Goal: Task Accomplishment & Management: Manage account settings

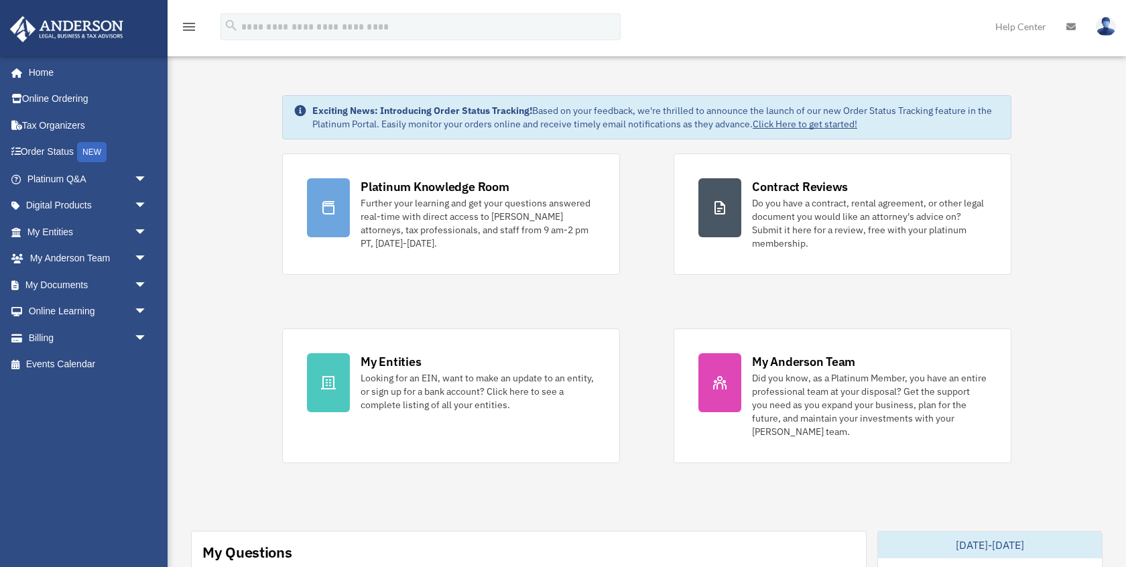
click at [1107, 24] on img at bounding box center [1106, 26] width 20 height 19
click at [44, 336] on link "Billing arrow_drop_down" at bounding box center [88, 337] width 158 height 27
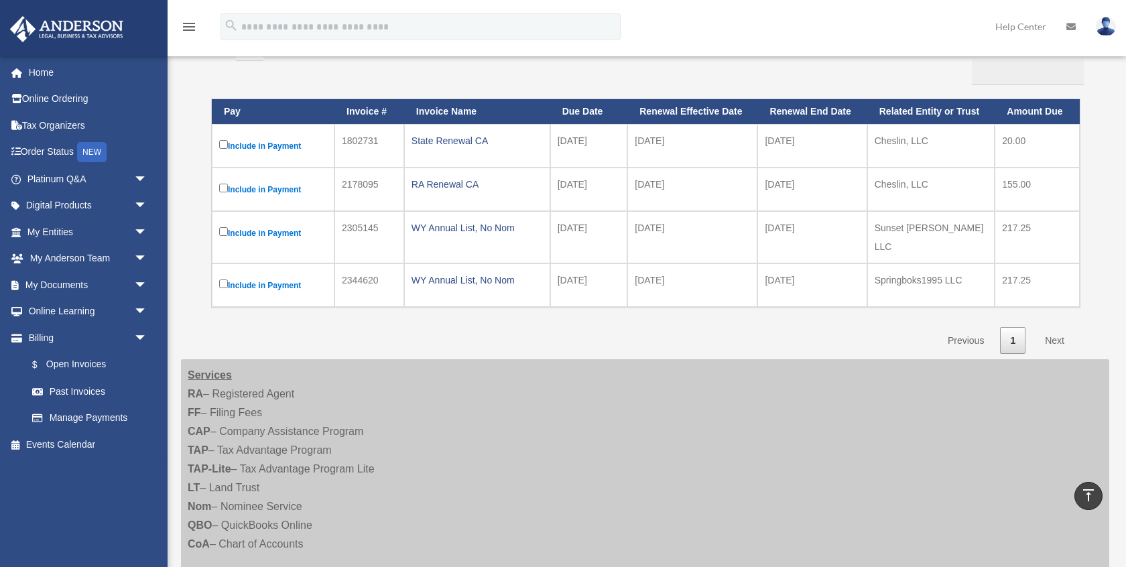
scroll to position [96, 0]
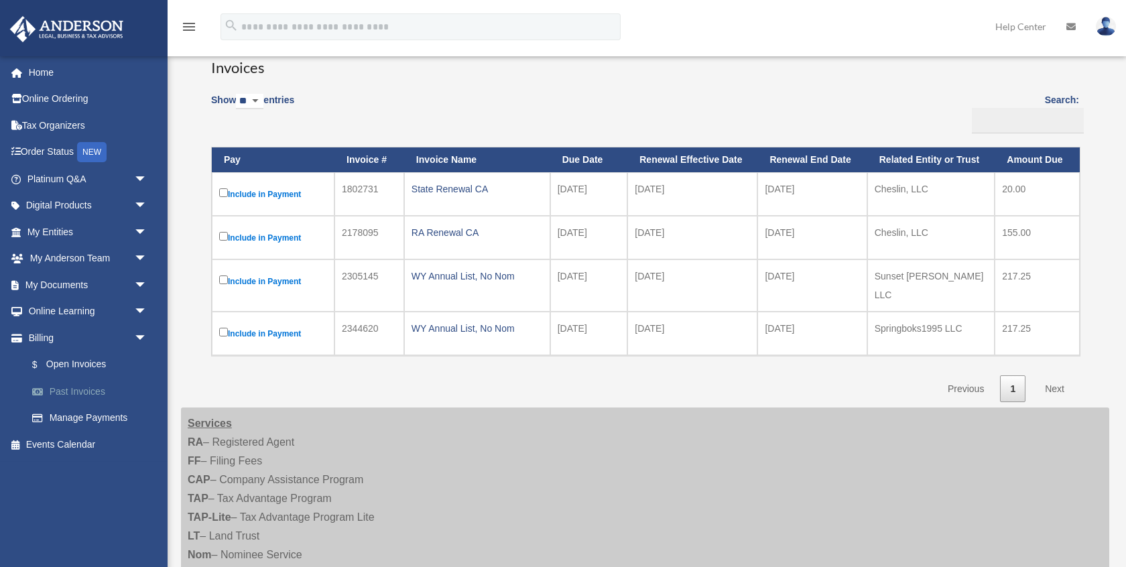
click at [88, 393] on link "Past Invoices" at bounding box center [93, 391] width 149 height 27
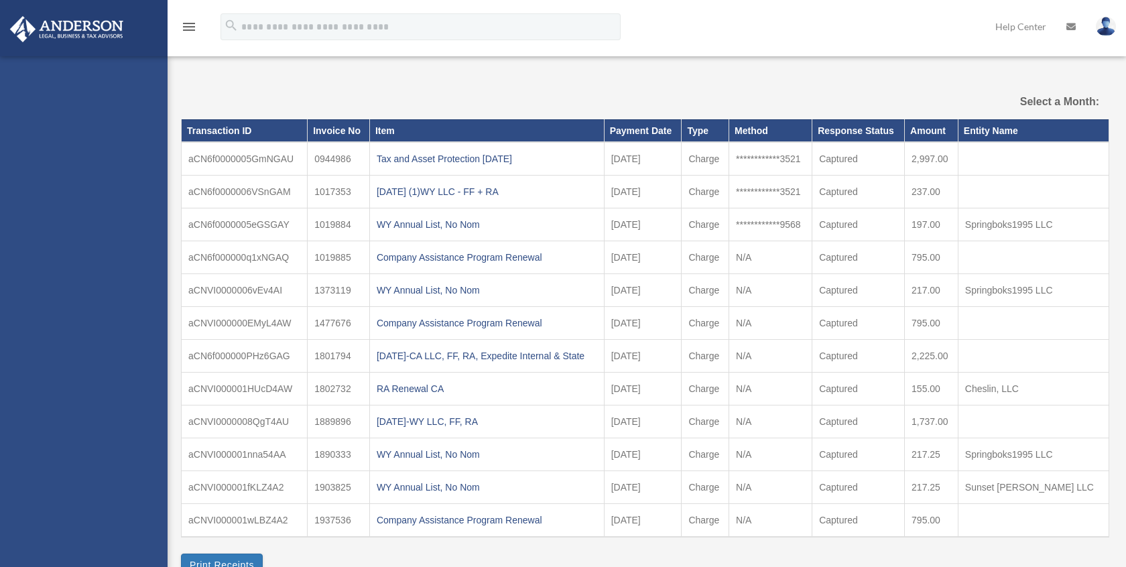
select select
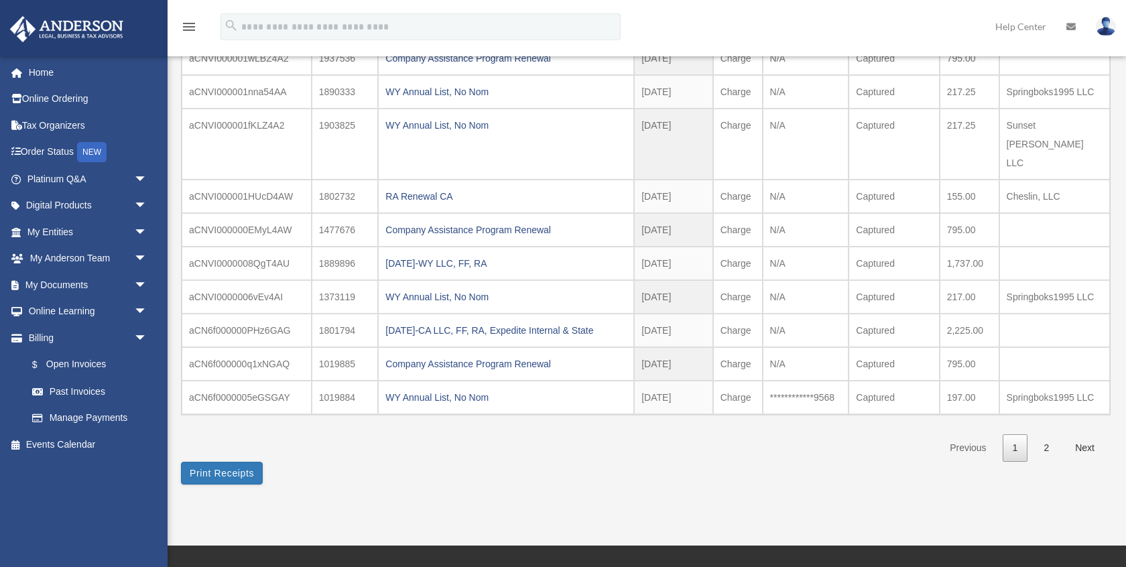
scroll to position [155, 0]
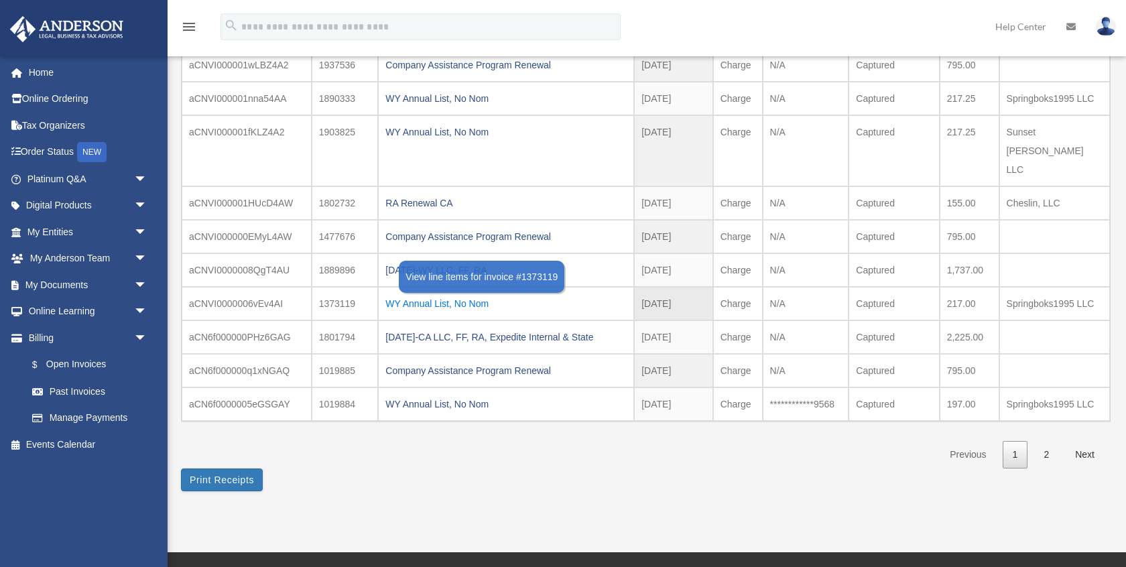
click at [418, 294] on div "WY Annual List, No Nom" at bounding box center [505, 303] width 241 height 19
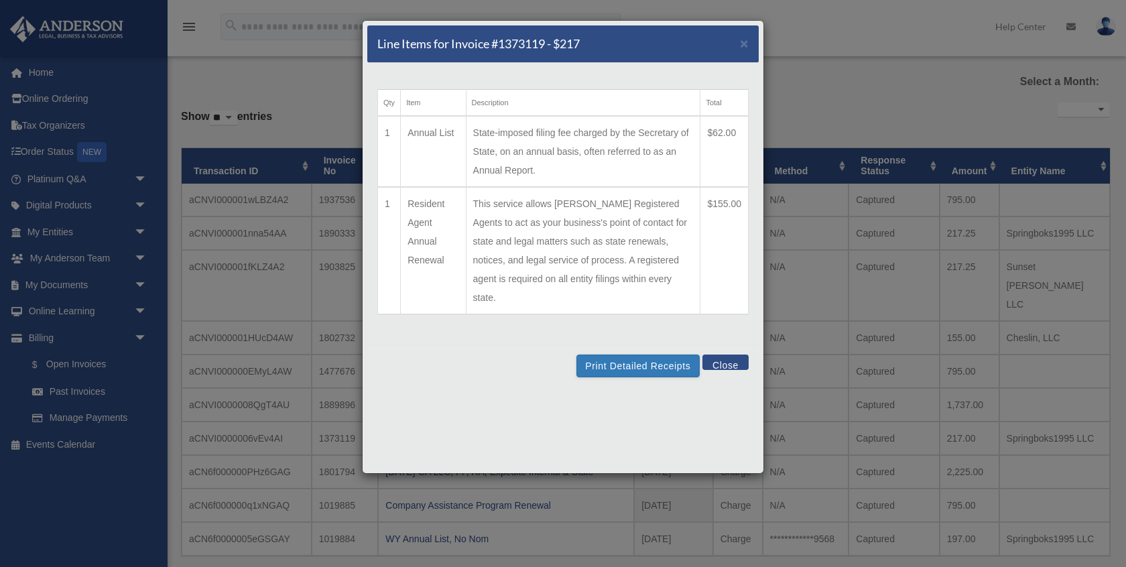
scroll to position [34, 0]
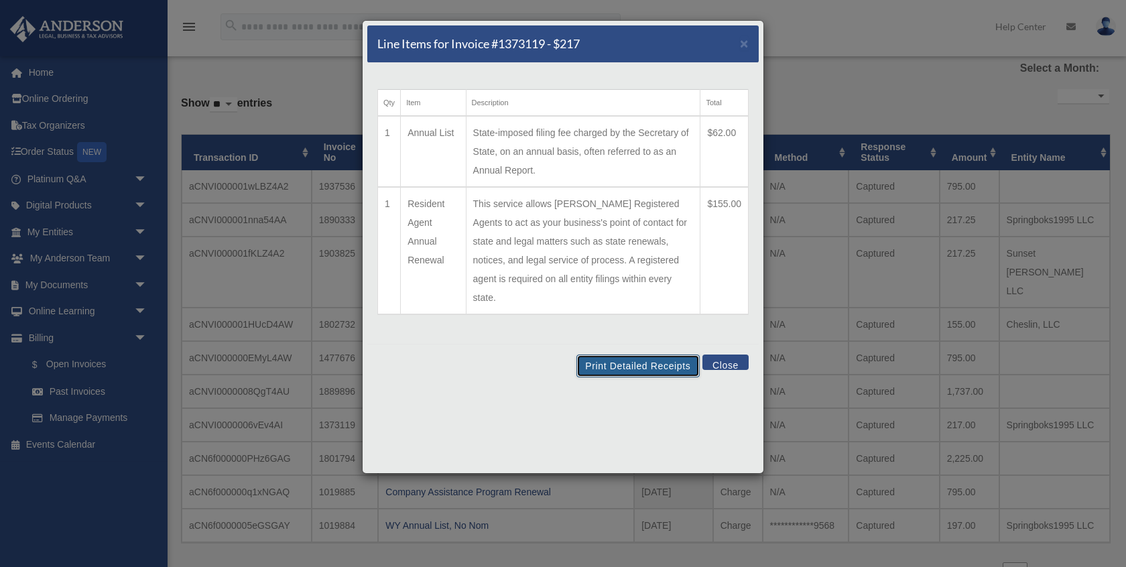
click at [633, 355] on button "Print Detailed Receipts" at bounding box center [637, 366] width 123 height 23
click at [720, 355] on button "Close" at bounding box center [725, 362] width 46 height 15
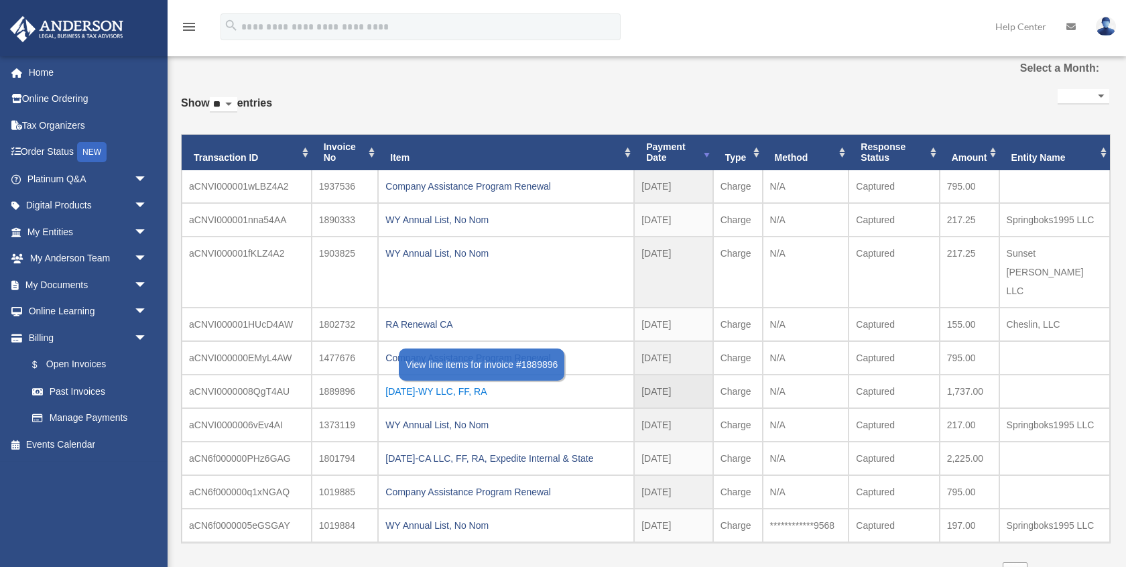
click at [461, 382] on div "[DATE]-WY LLC, FF, RA" at bounding box center [505, 391] width 241 height 19
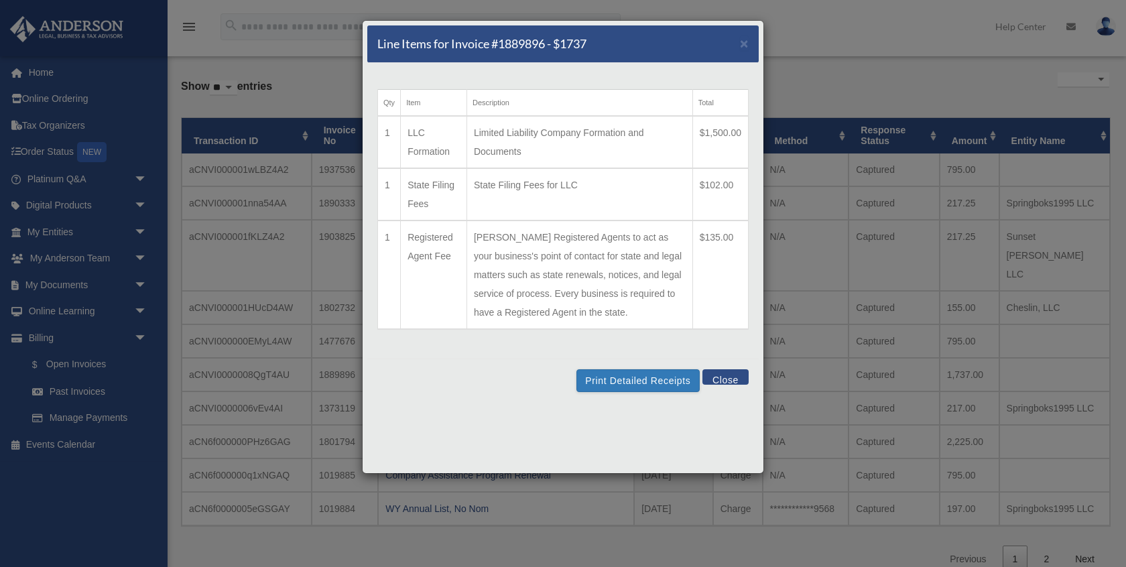
scroll to position [0, 0]
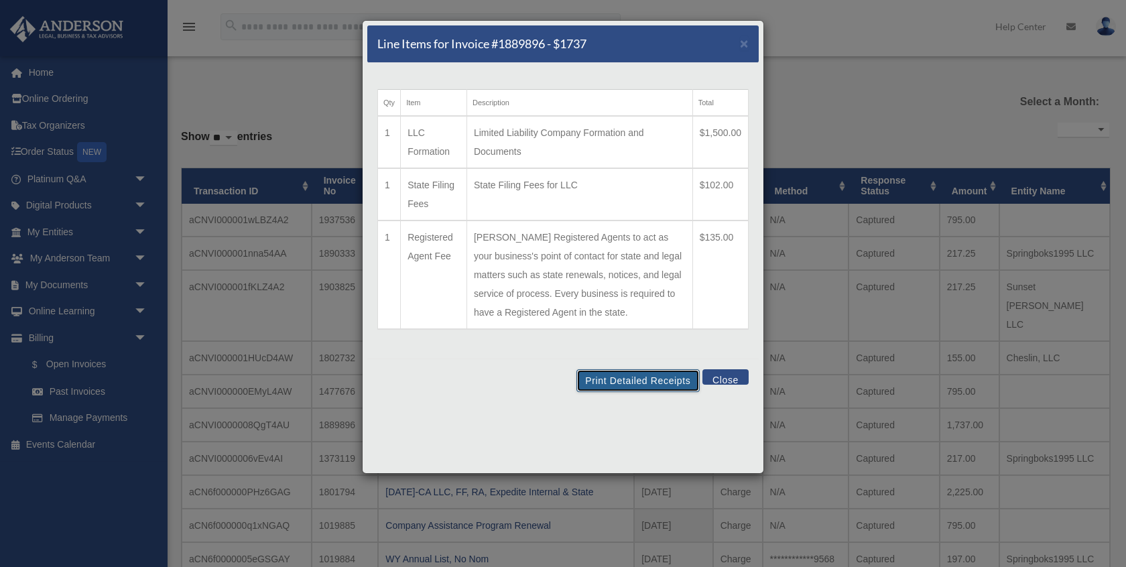
click at [641, 380] on button "Print Detailed Receipts" at bounding box center [637, 380] width 123 height 23
click at [727, 375] on button "Close" at bounding box center [725, 376] width 46 height 15
